Goal: Check status

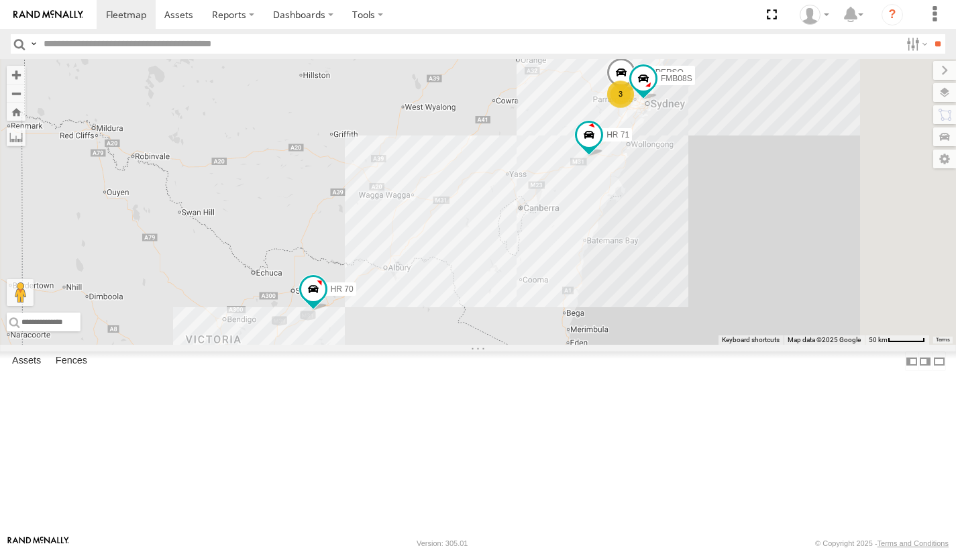
select select "**********"
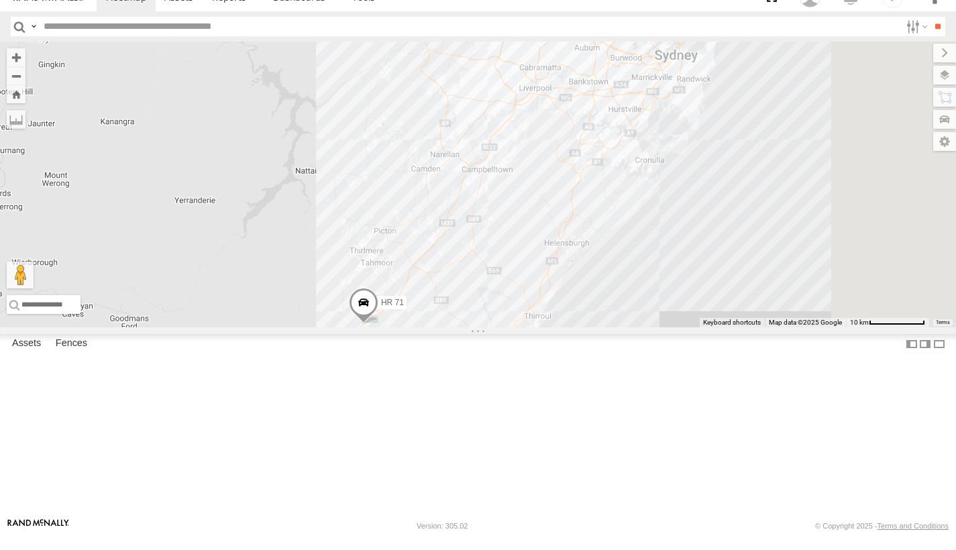
drag, startPoint x: 737, startPoint y: 174, endPoint x: 668, endPoint y: 331, distance: 171.3
click at [668, 331] on div "FMB08S HR 70 HR 71" at bounding box center [478, 202] width 956 height 286
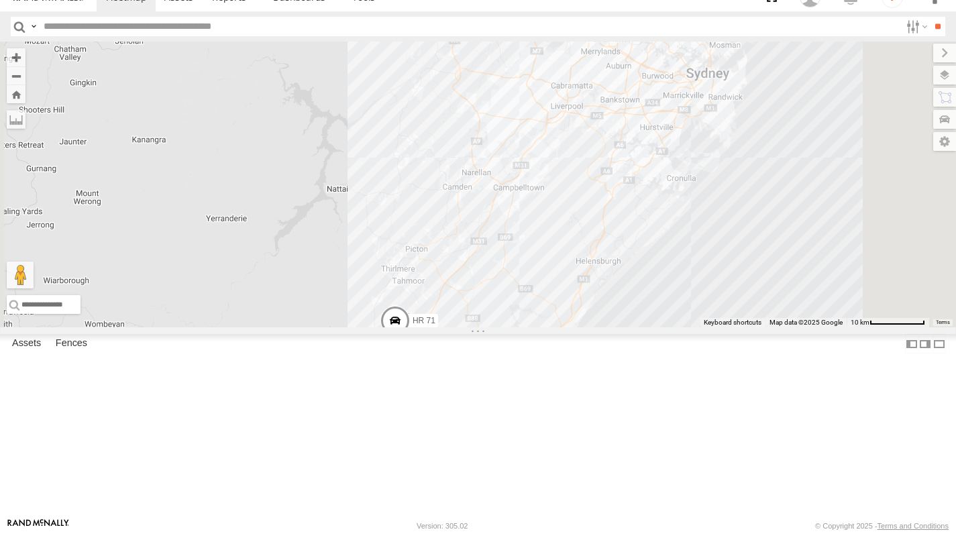
drag, startPoint x: 607, startPoint y: 256, endPoint x: 617, endPoint y: 289, distance: 34.4
click at [617, 289] on div "FMB08S HR 70 HR 71 7" at bounding box center [478, 202] width 956 height 286
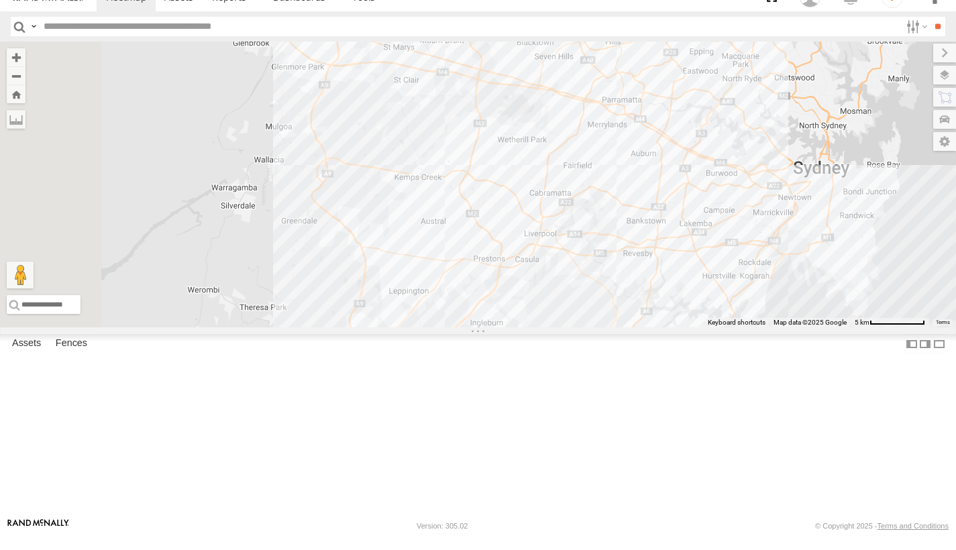
drag, startPoint x: 692, startPoint y: 187, endPoint x: 638, endPoint y: 381, distance: 202.1
click at [638, 345] on div "FMB08S HR 71" at bounding box center [478, 202] width 956 height 286
click at [300, 3] on label "Dashboards" at bounding box center [303, 14] width 79 height 29
